Goal: Navigation & Orientation: Find specific page/section

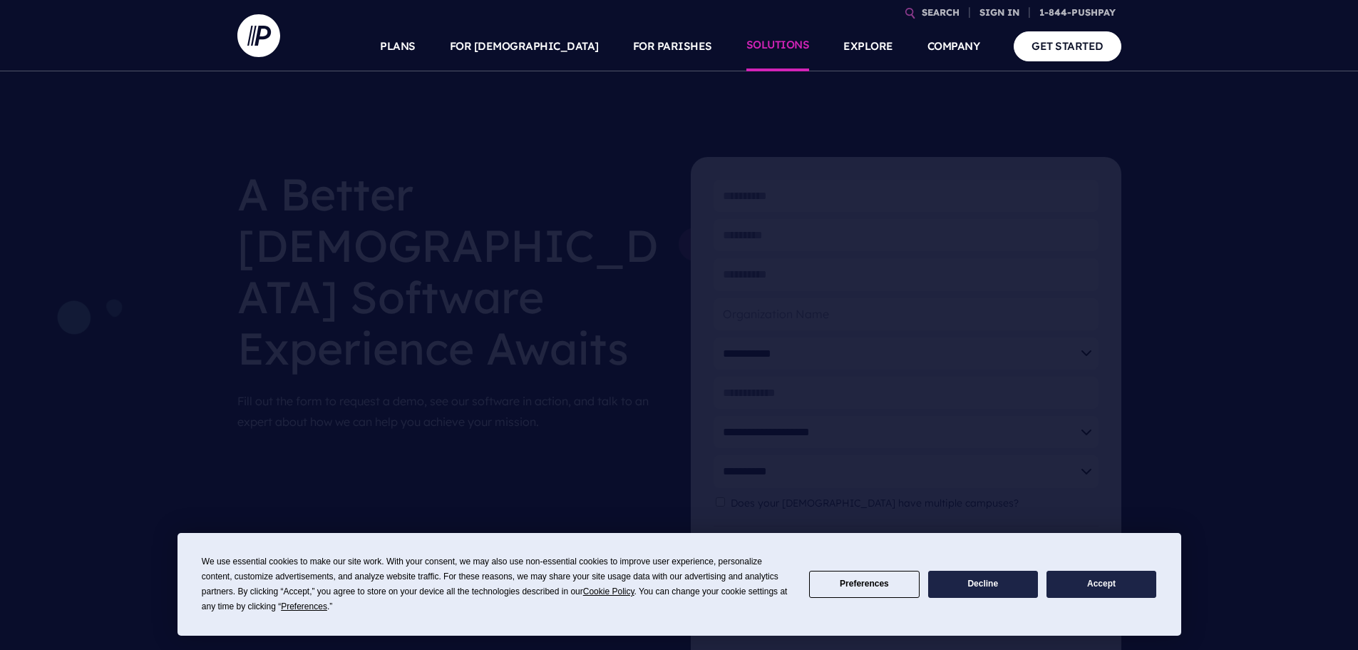
click at [799, 46] on link "SOLUTIONS" at bounding box center [778, 46] width 63 height 50
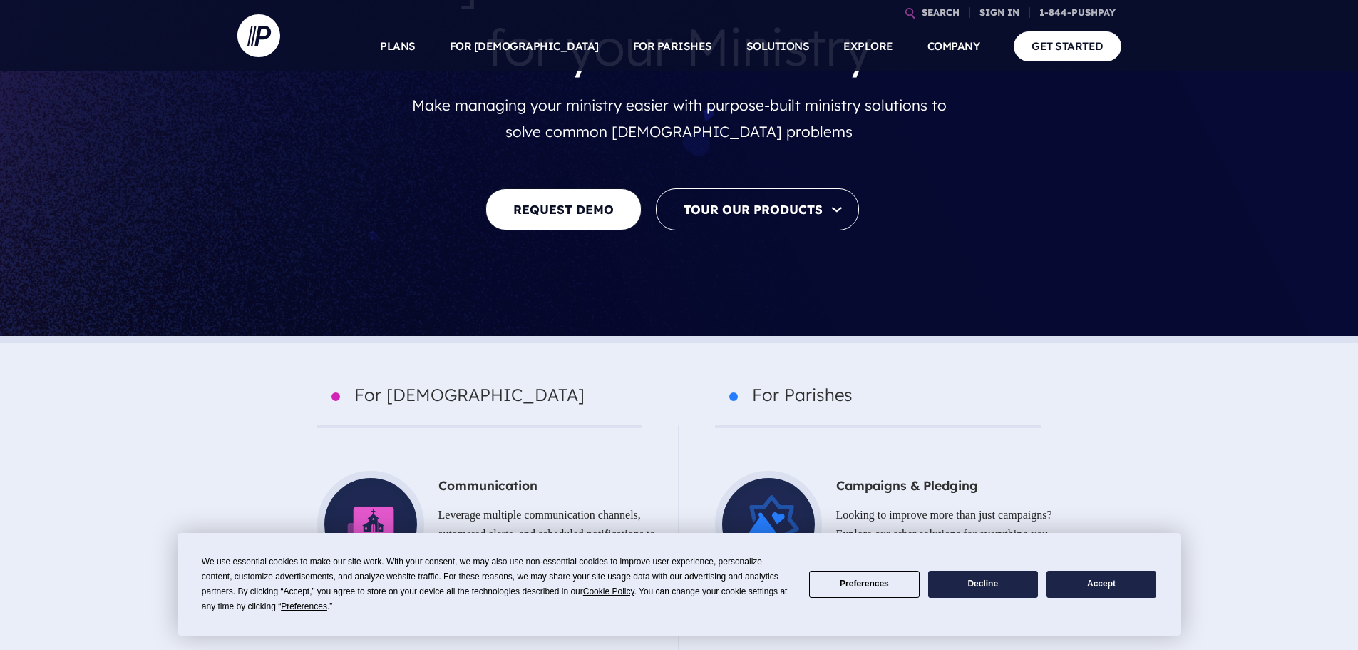
scroll to position [642, 0]
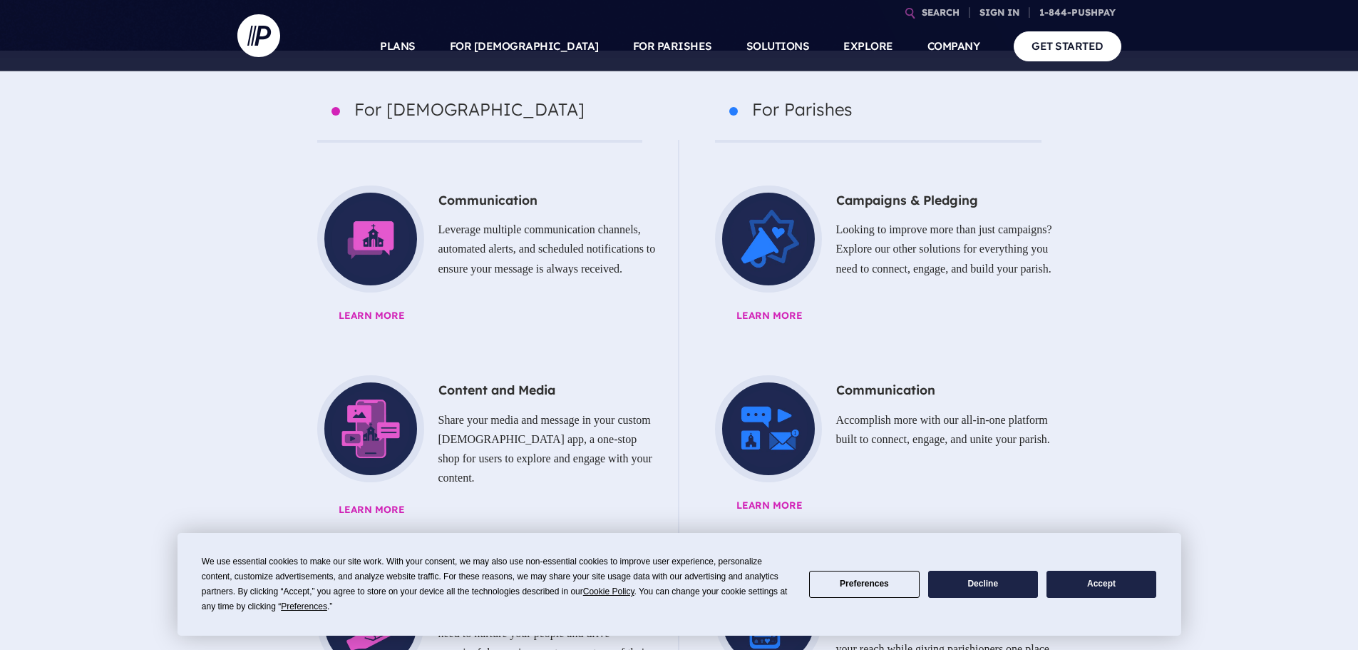
click at [950, 583] on button "Decline" at bounding box center [983, 584] width 110 height 28
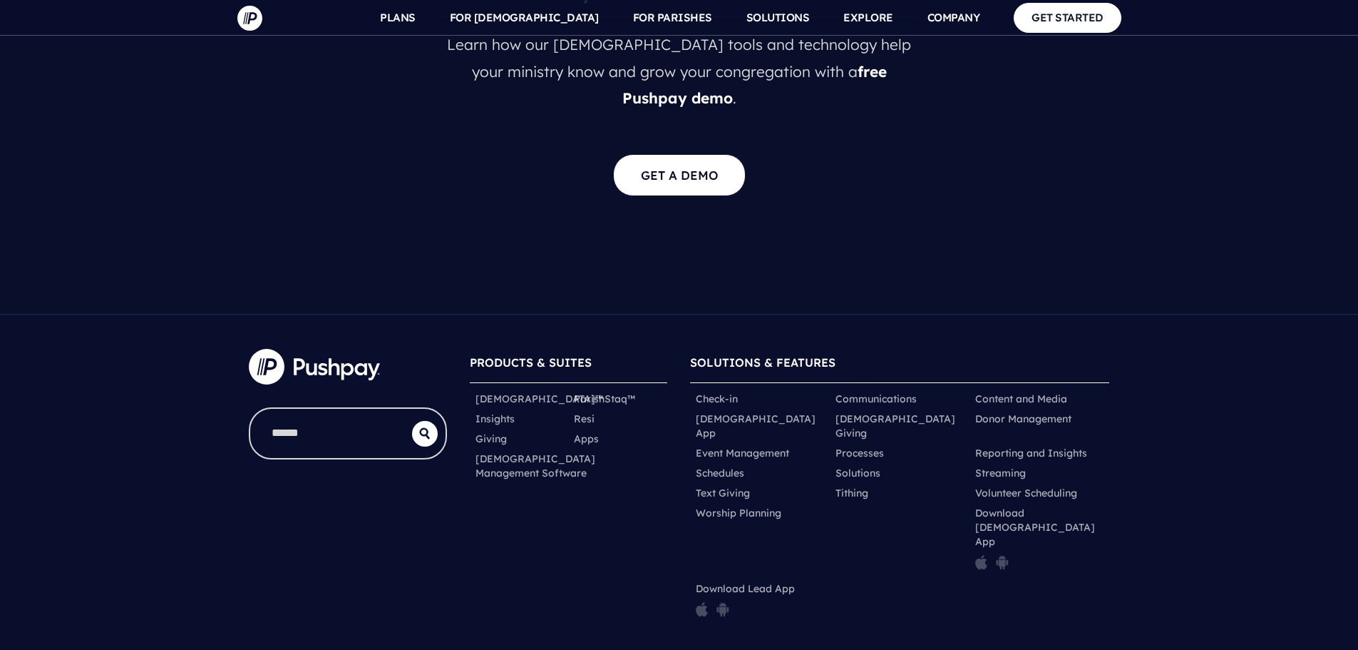
scroll to position [2923, 0]
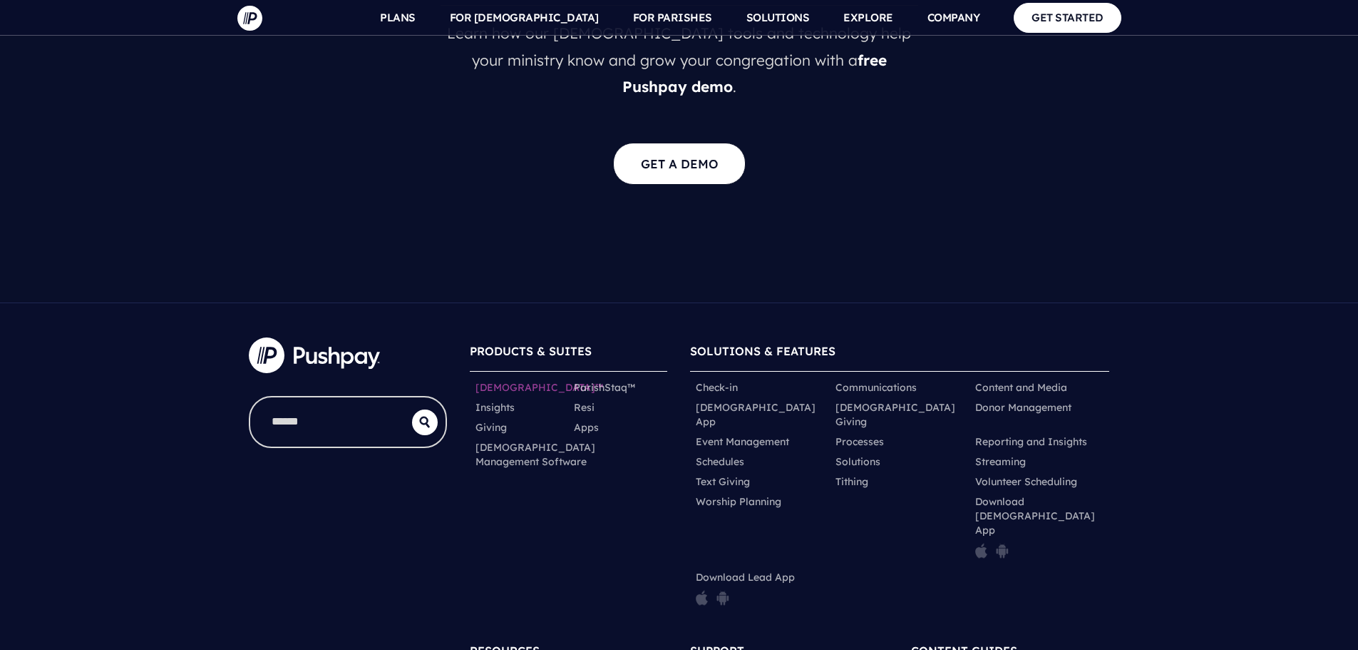
click at [511, 380] on link "[DEMOGRAPHIC_DATA]™" at bounding box center [540, 387] width 128 height 14
